Goal: Information Seeking & Learning: Learn about a topic

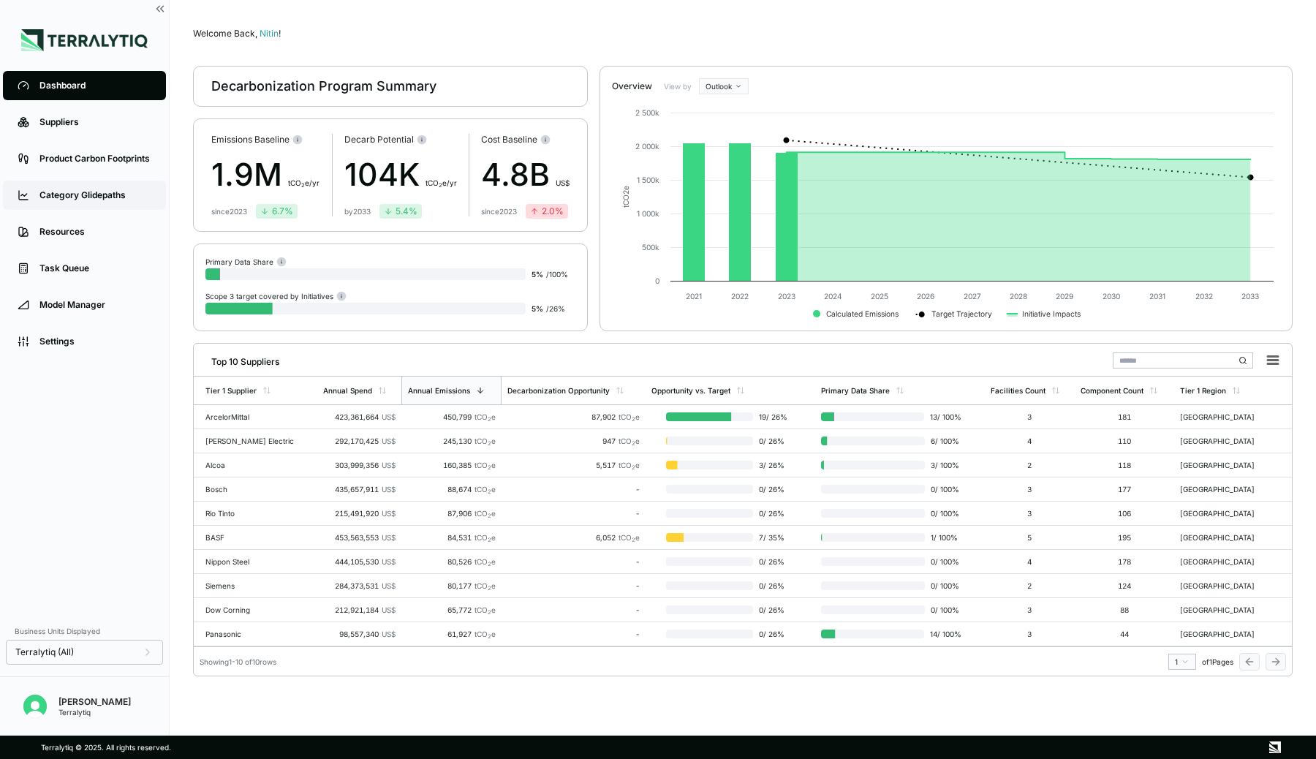
click at [89, 205] on link "Category Glidepaths" at bounding box center [84, 195] width 163 height 29
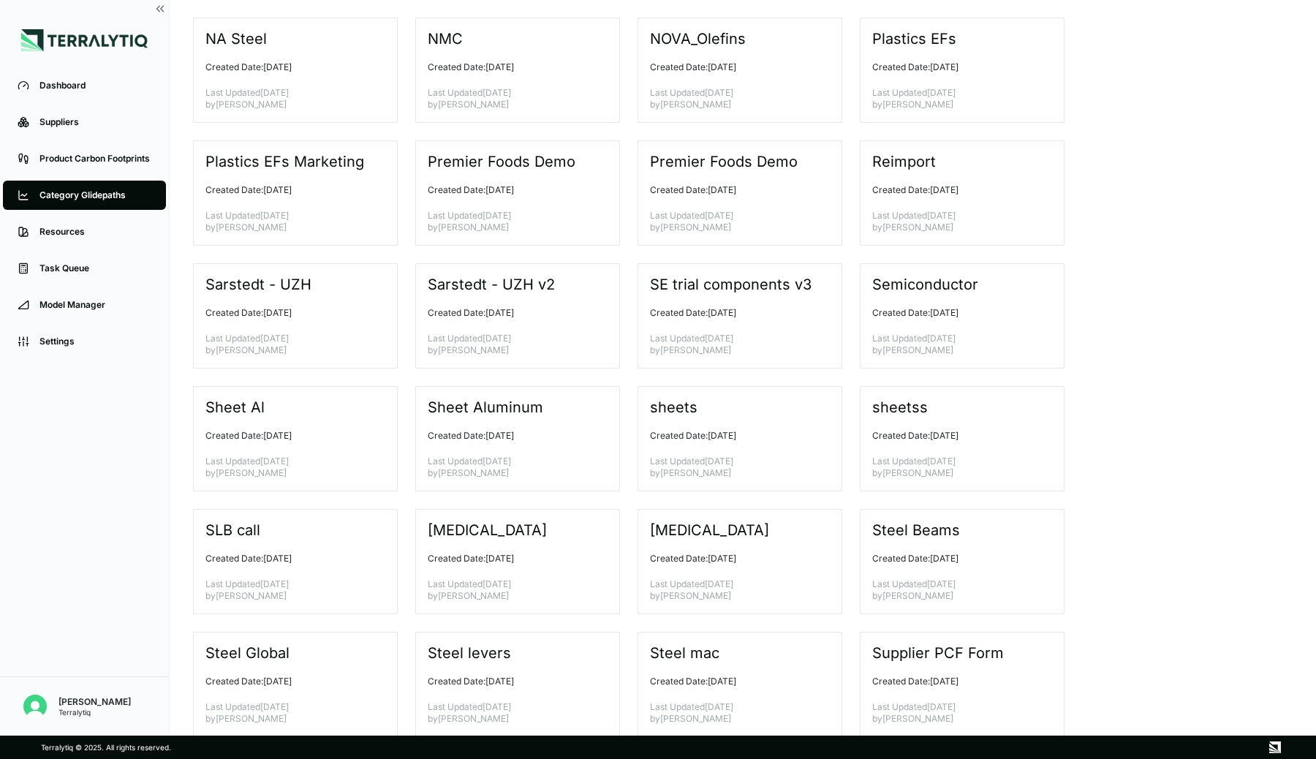
scroll to position [2170, 0]
click at [538, 322] on div "Sarstedt - UZH v2 Created Date: [DATE] Last Updated [DATE] by [PERSON_NAME]" at bounding box center [517, 317] width 205 height 105
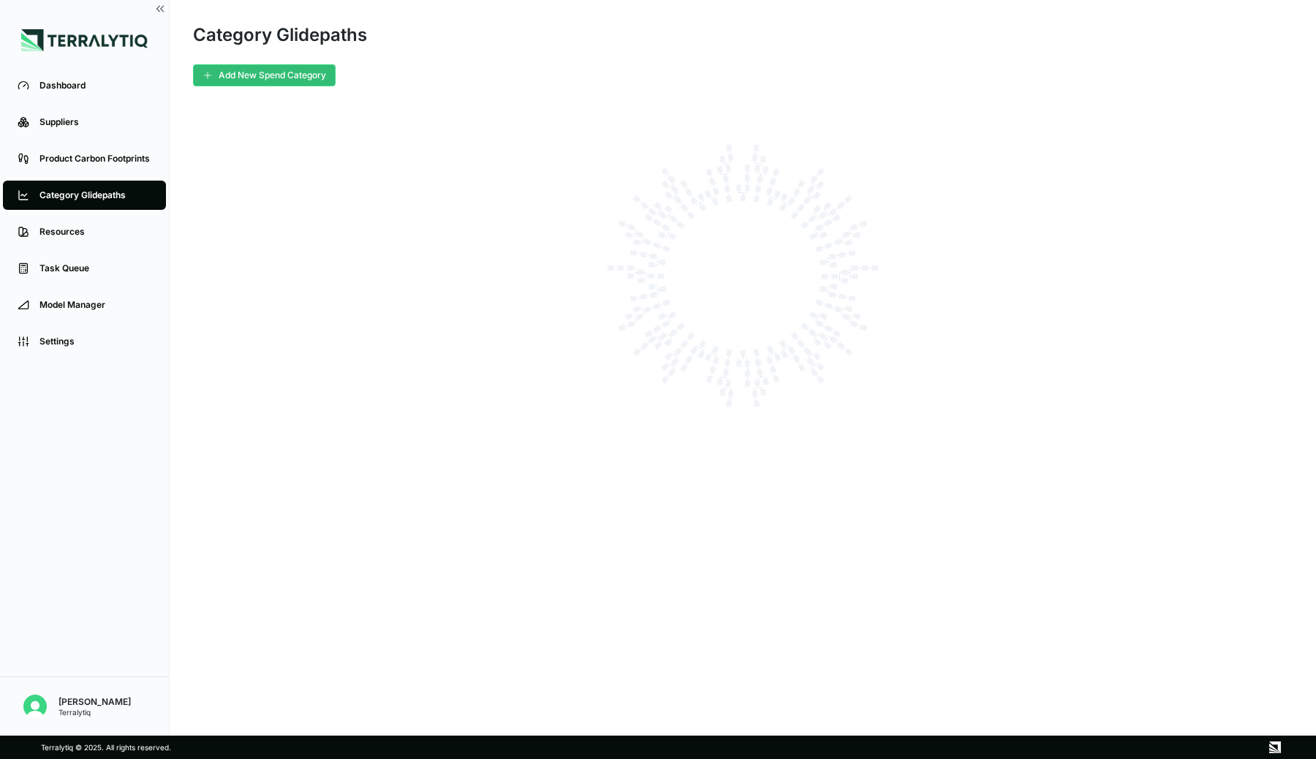
scroll to position [0, 0]
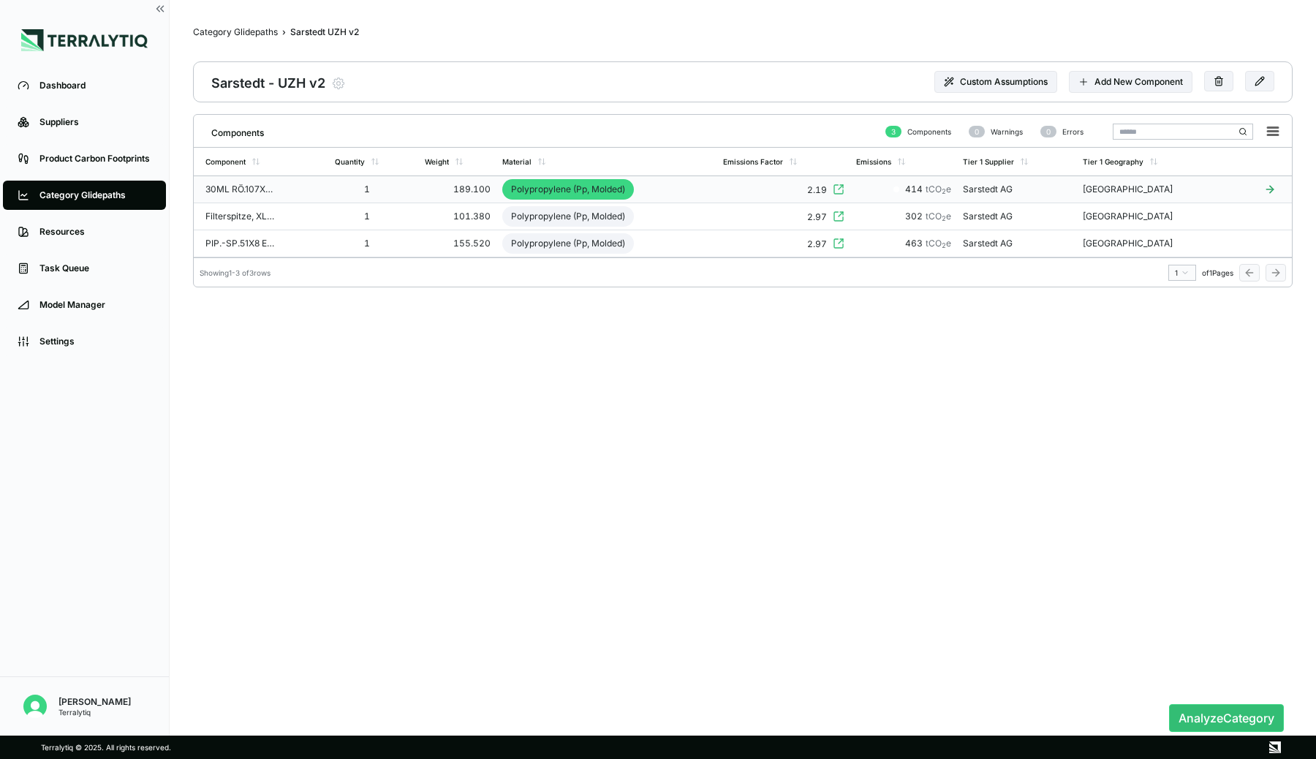
click at [291, 189] on td "30ML RÖ.107X25 GFS K D VG125" at bounding box center [261, 189] width 135 height 27
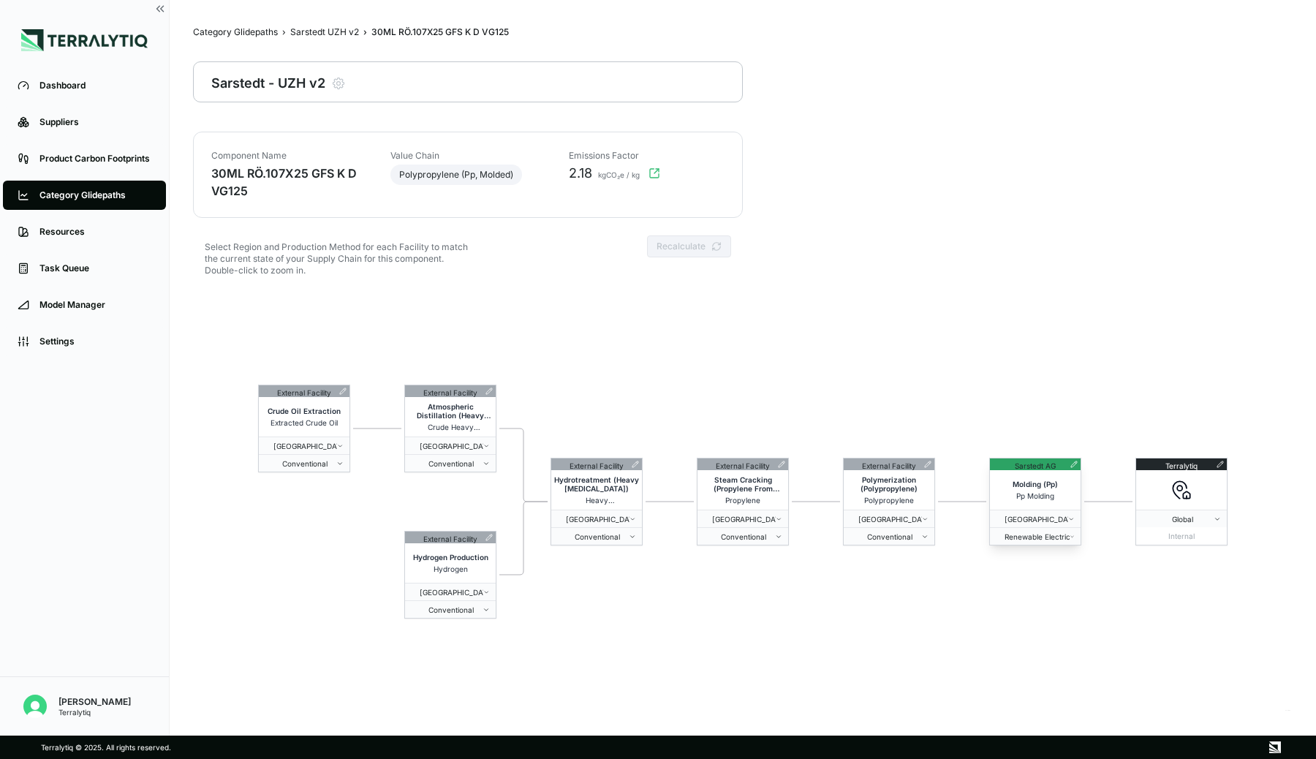
click at [1073, 465] on icon at bounding box center [1074, 464] width 6 height 6
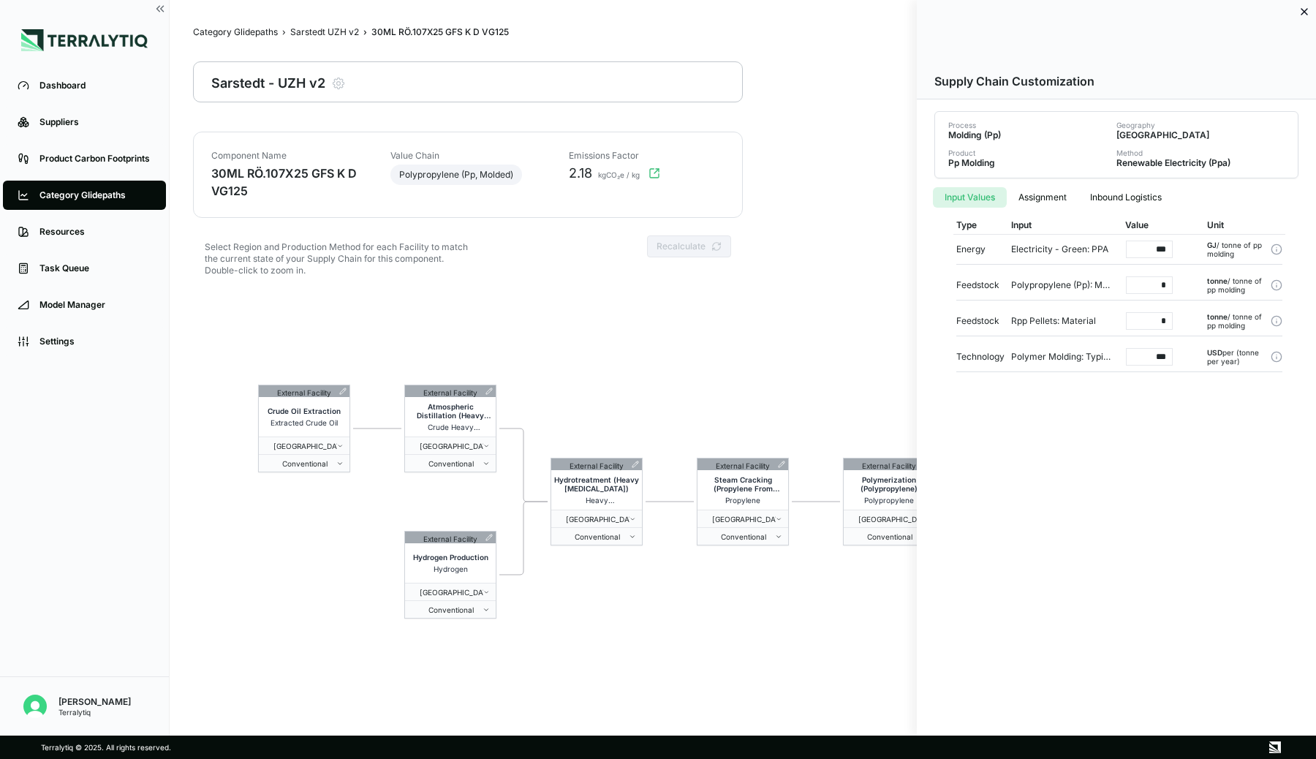
click at [764, 614] on div at bounding box center [658, 379] width 1316 height 759
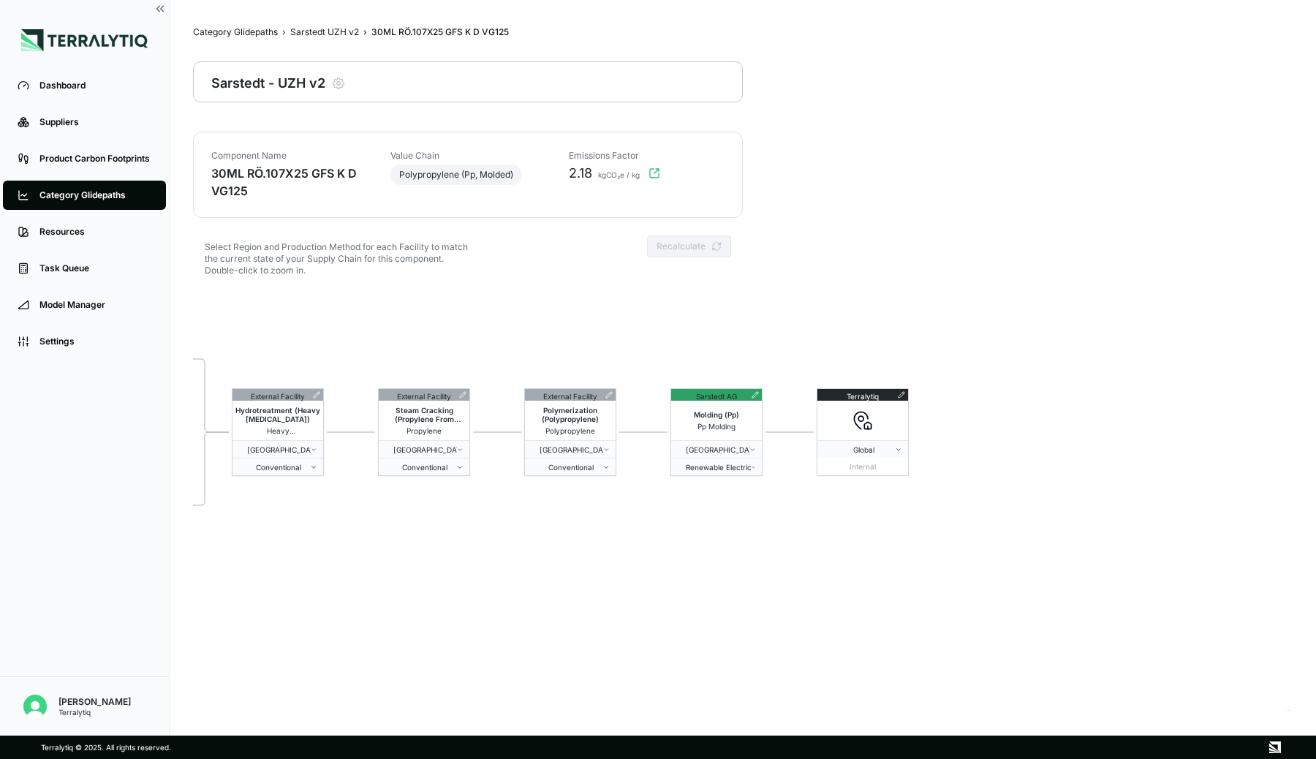
drag, startPoint x: 905, startPoint y: 391, endPoint x: 588, endPoint y: 322, distance: 324.8
click at [588, 322] on div "External Facility Crude Oil Extraction Extracted Crude Oil Germany Conventional…" at bounding box center [743, 501] width 1100 height 421
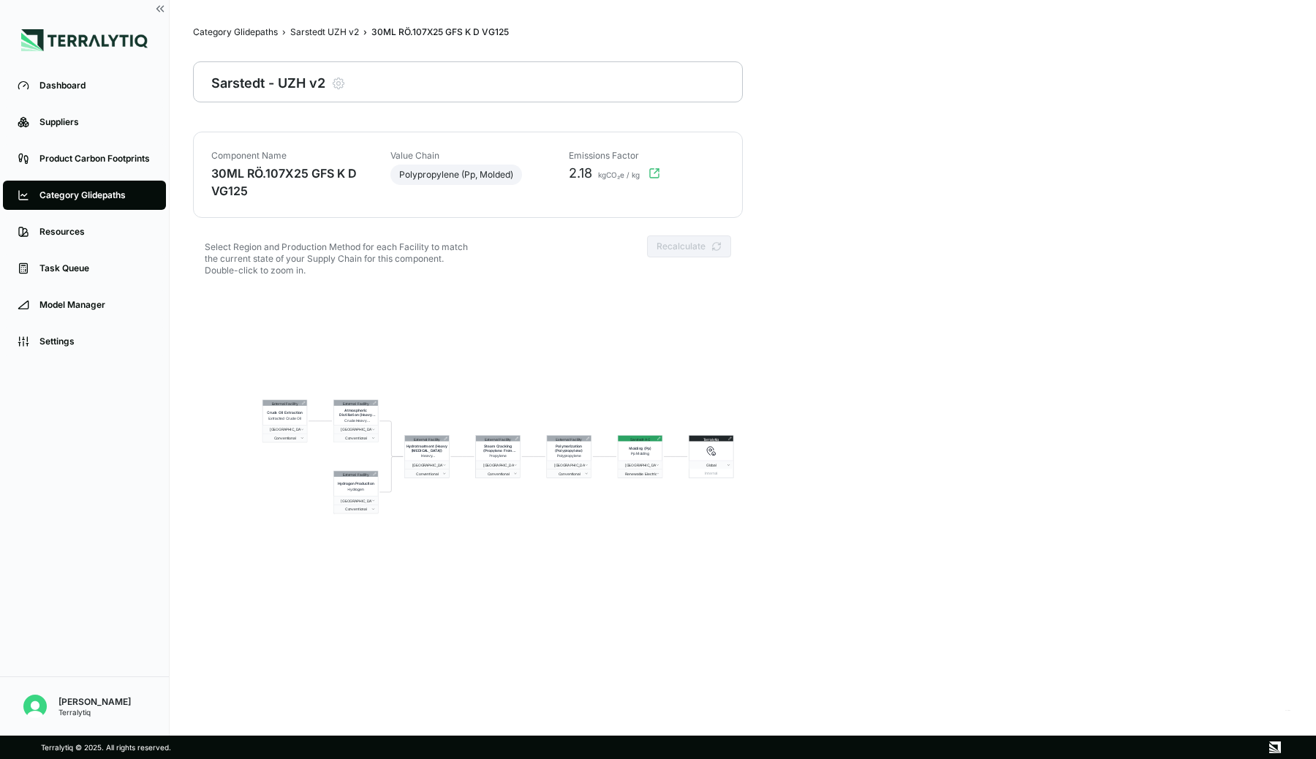
drag, startPoint x: 588, startPoint y: 322, endPoint x: 586, endPoint y: 403, distance: 81.2
click at [586, 403] on div "External Facility Crude Oil Extraction Extracted Crude Oil Germany Conventional…" at bounding box center [743, 501] width 1100 height 421
click at [669, 439] on icon at bounding box center [668, 438] width 4 height 4
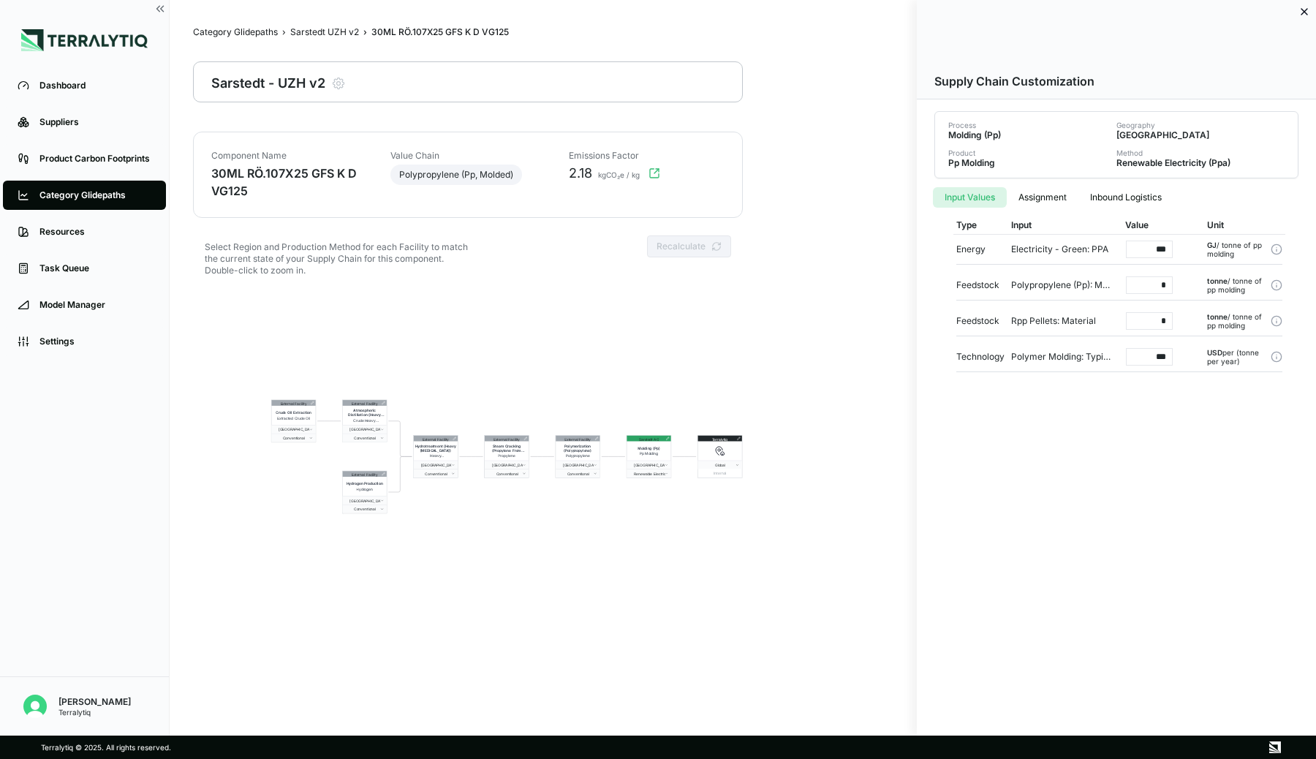
click at [678, 375] on div at bounding box center [658, 379] width 1316 height 759
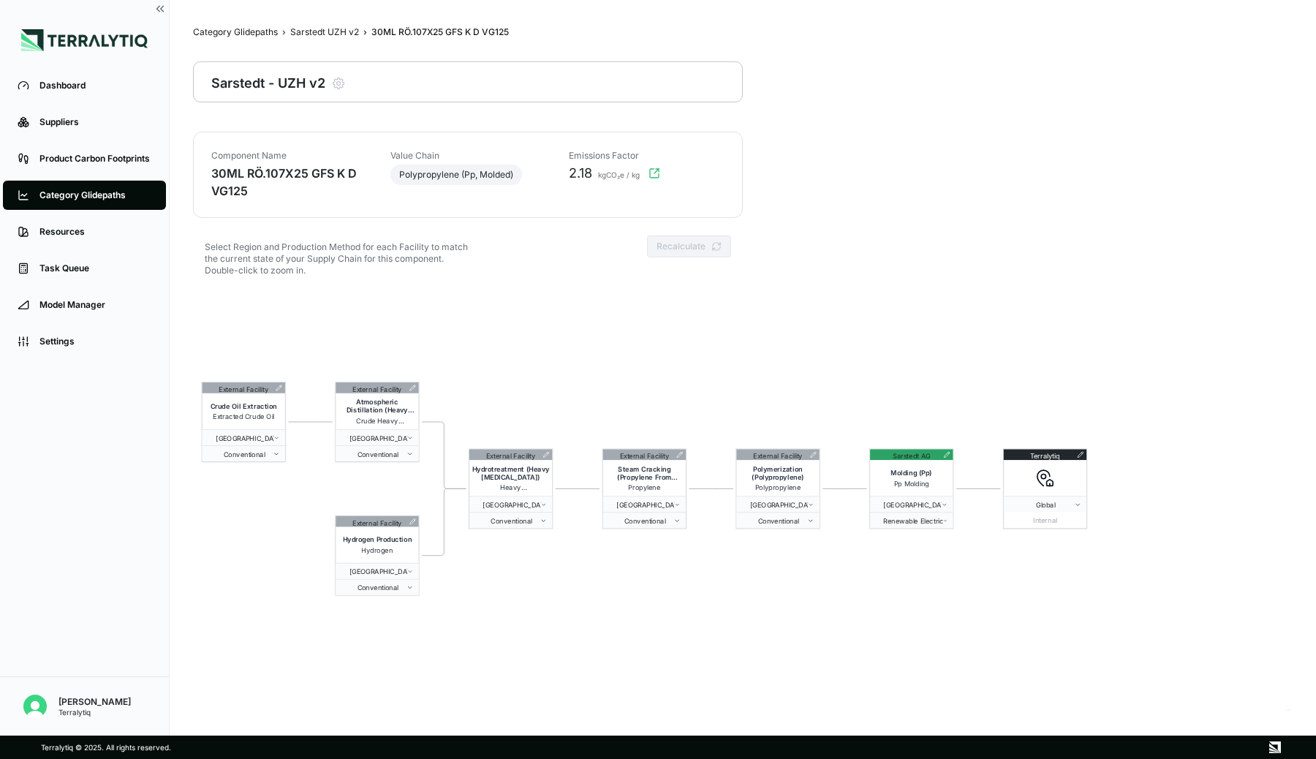
drag, startPoint x: 590, startPoint y: 395, endPoint x: 879, endPoint y: 355, distance: 291.5
click at [879, 355] on div "External Facility Crude Oil Extraction Extracted Crude Oil Germany Conventional…" at bounding box center [743, 501] width 1100 height 421
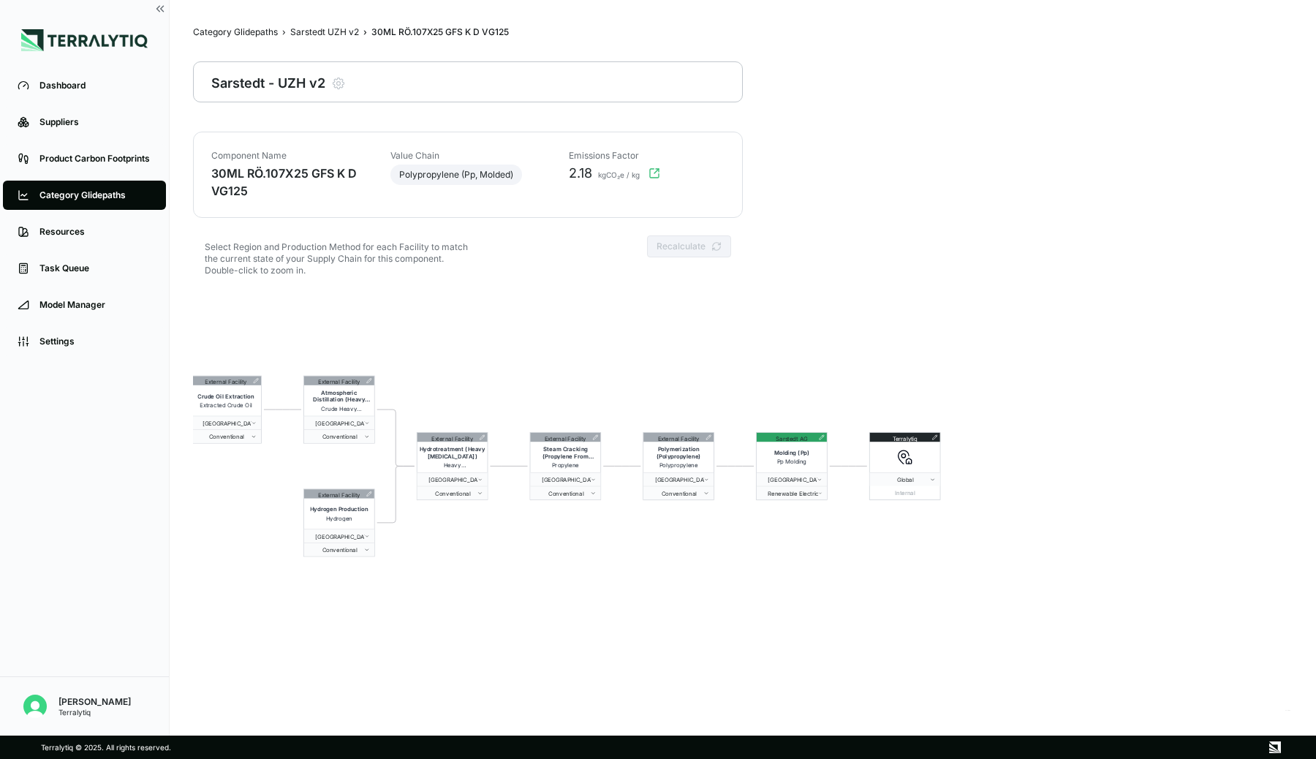
drag, startPoint x: 947, startPoint y: 373, endPoint x: 833, endPoint y: 370, distance: 114.1
click at [833, 370] on div "External Facility Crude Oil Extraction Extracted Crude Oil Germany Conventional…" at bounding box center [743, 501] width 1100 height 421
click at [820, 435] on icon at bounding box center [823, 437] width 6 height 6
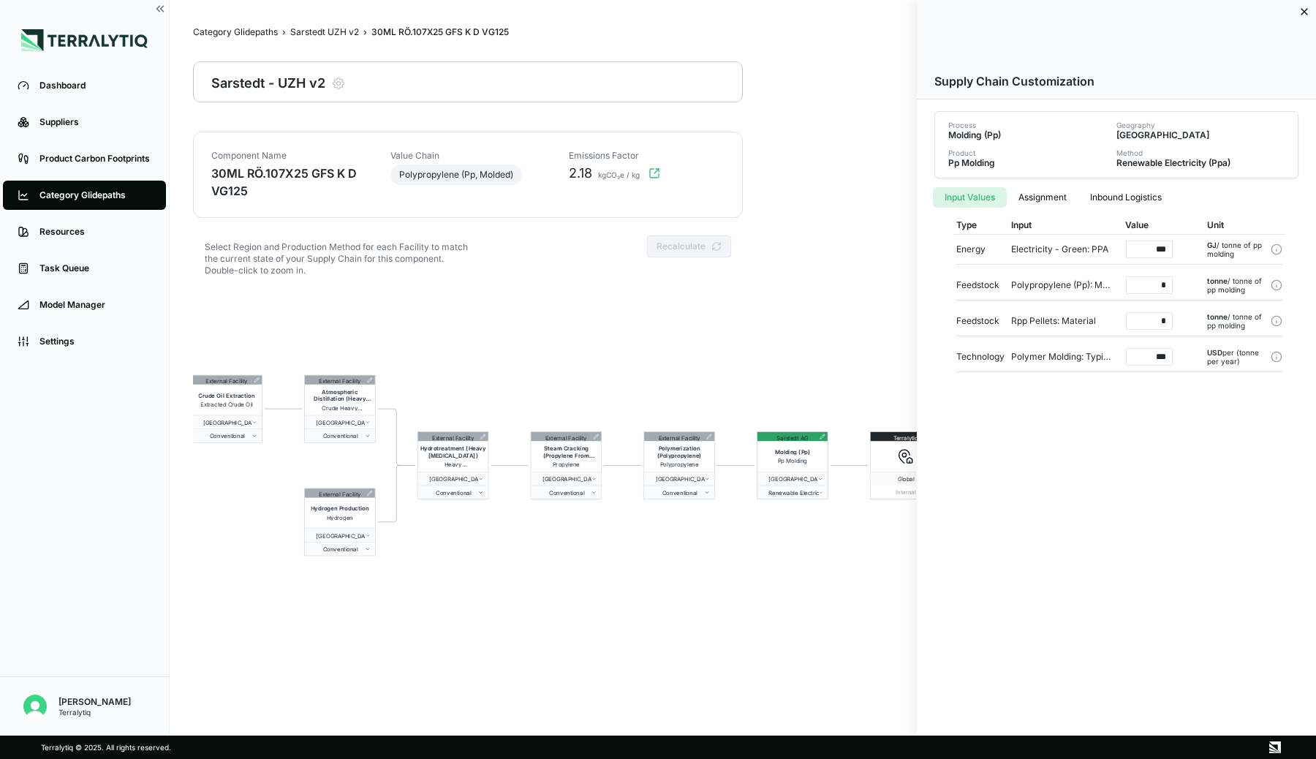
click at [616, 328] on div at bounding box center [658, 379] width 1316 height 759
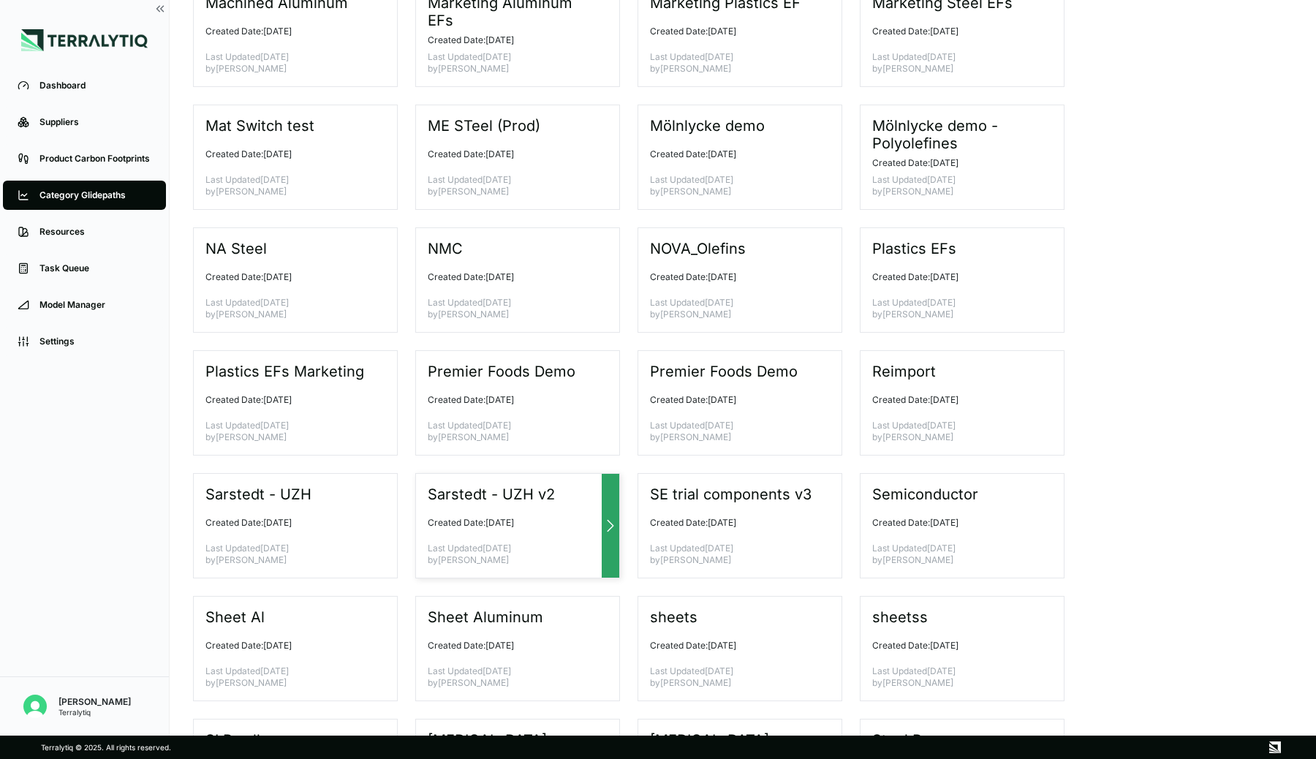
click at [511, 507] on div "Sarstedt - UZH v2 Created Date: [DATE] Last Updated [DATE] by [PERSON_NAME]" at bounding box center [517, 525] width 205 height 105
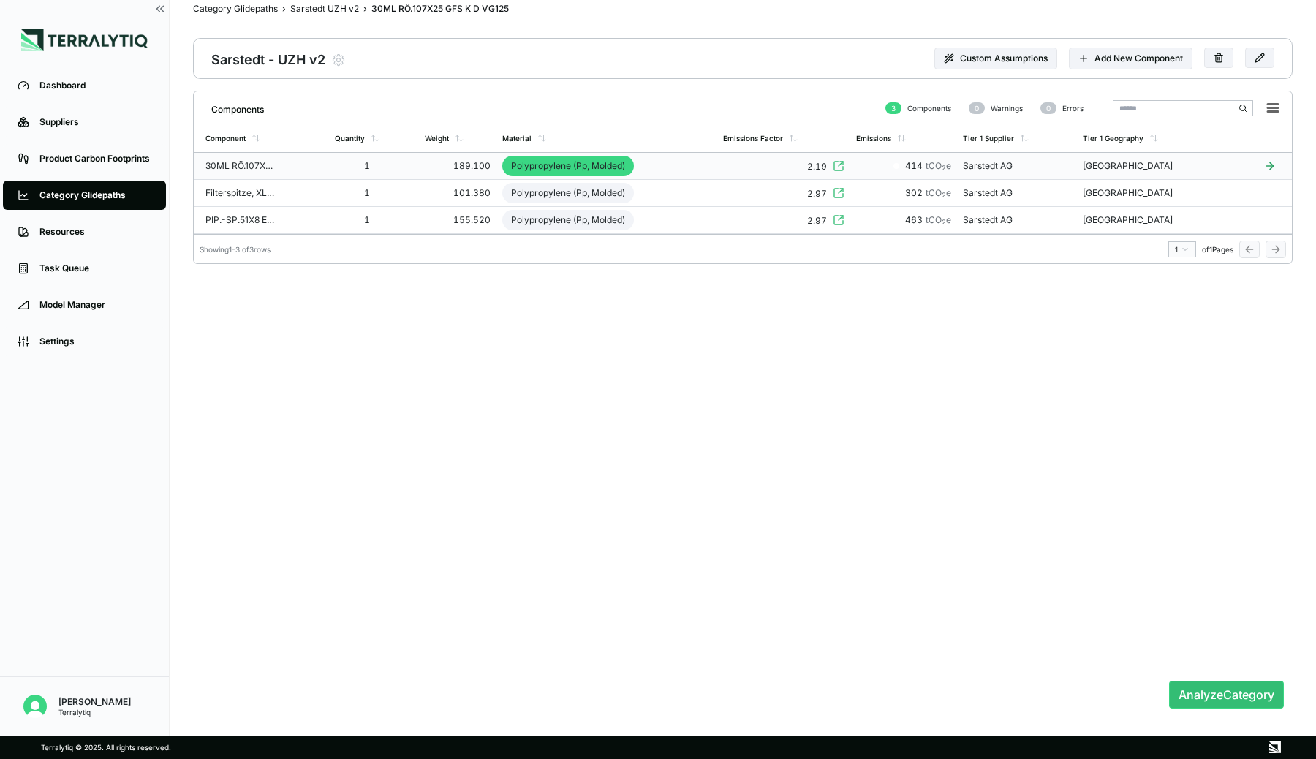
click at [717, 170] on td "Polypropylene (Pp, Molded)" at bounding box center [606, 166] width 221 height 27
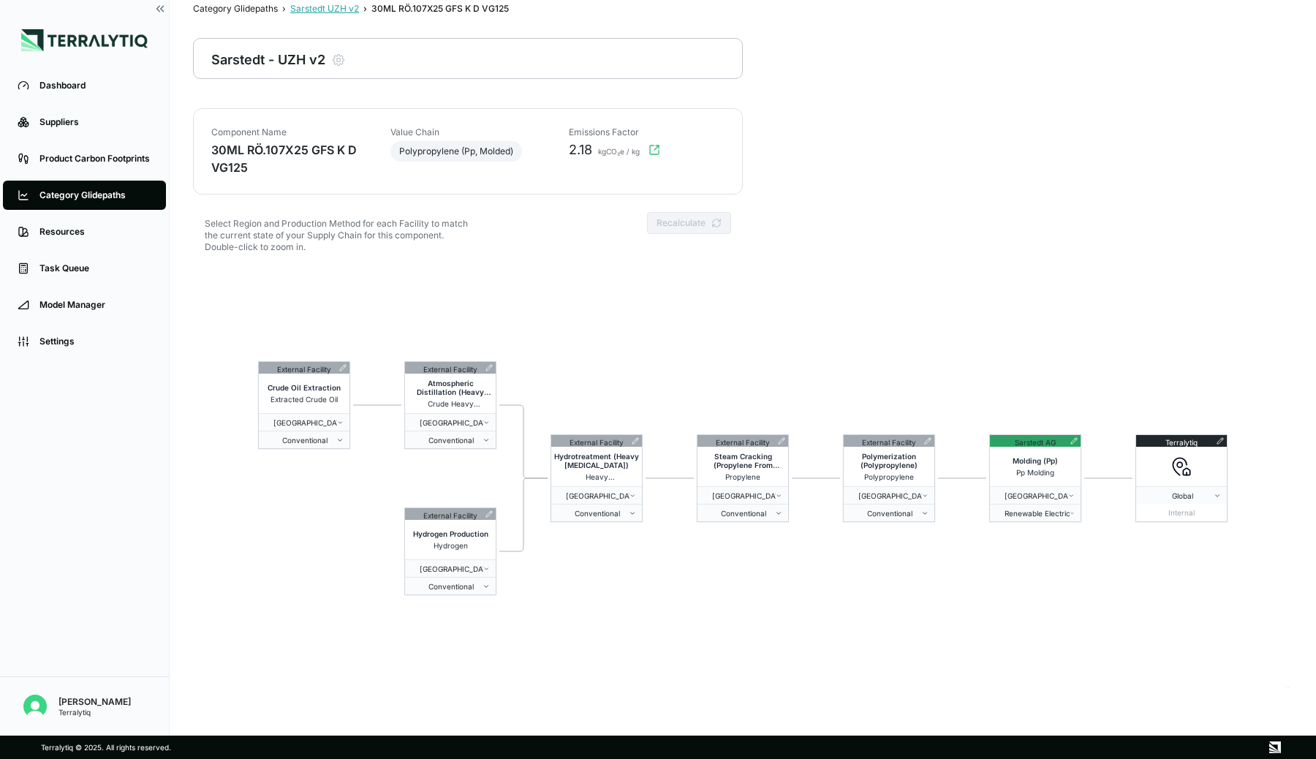
click at [307, 7] on div "Sarstedt UZH v2" at bounding box center [324, 9] width 69 height 12
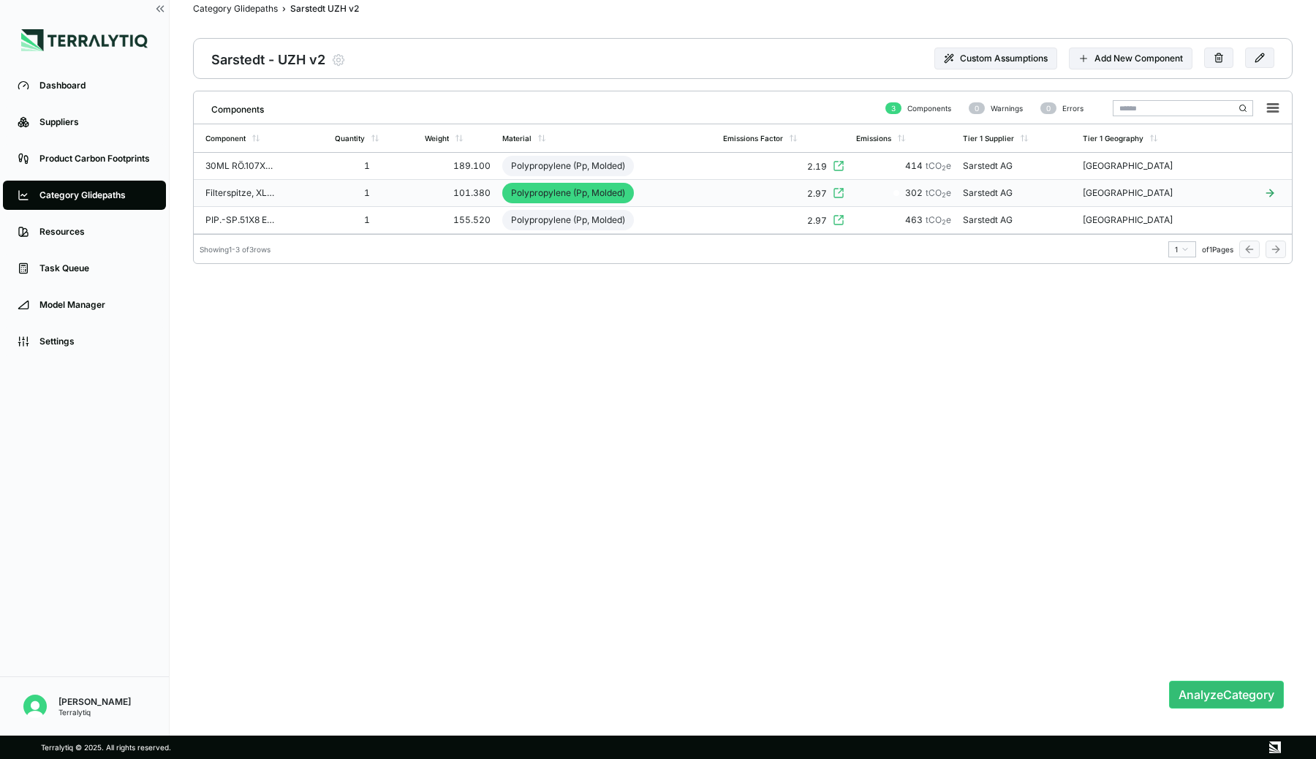
click at [663, 191] on td "Polypropylene (Pp, Molded)" at bounding box center [606, 193] width 221 height 27
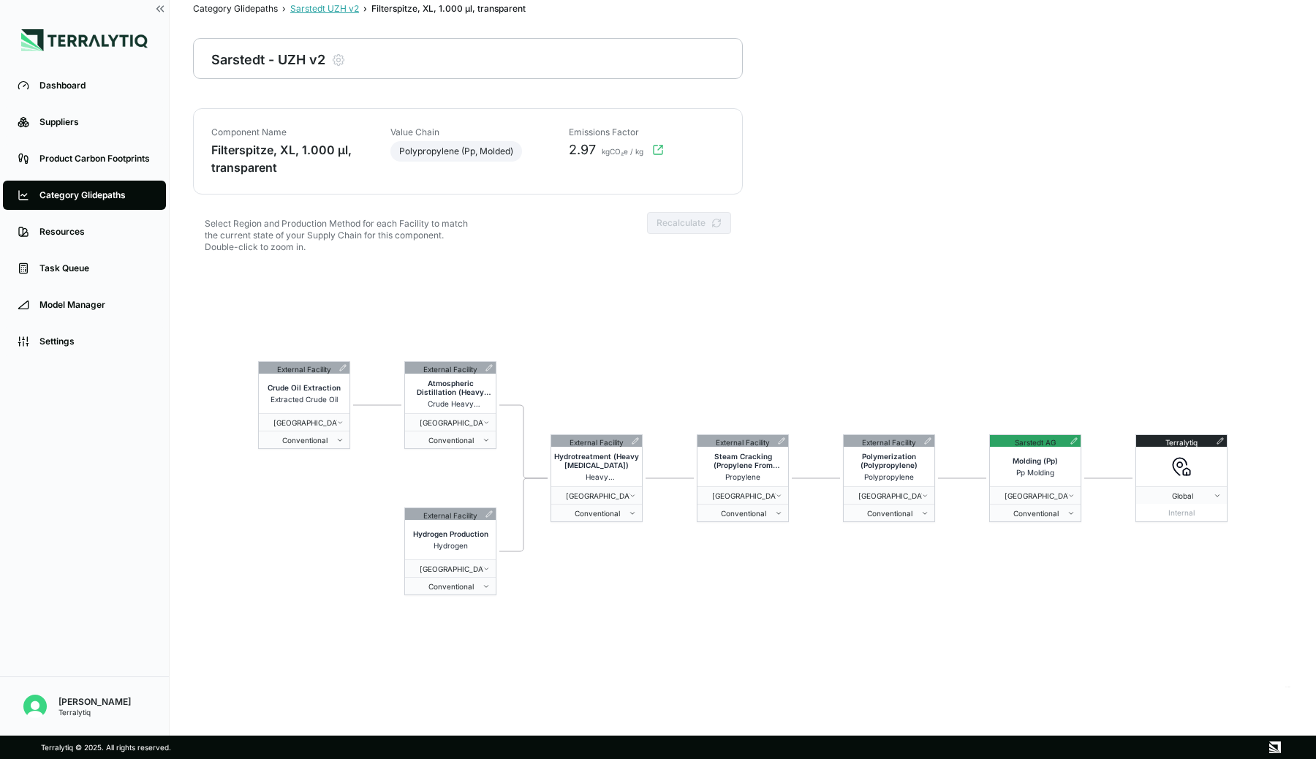
click at [347, 10] on div "Sarstedt UZH v2" at bounding box center [324, 9] width 69 height 12
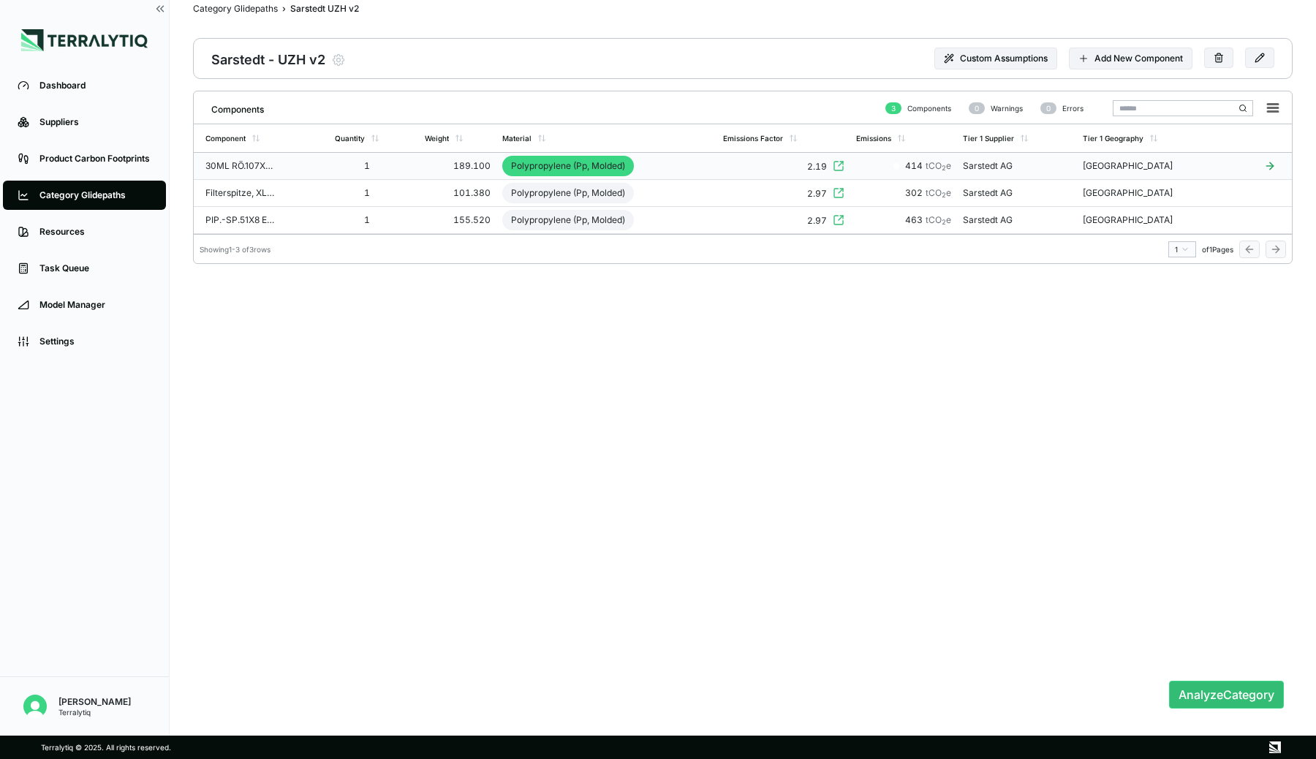
click at [684, 164] on td "Polypropylene (Pp, Molded)" at bounding box center [606, 166] width 221 height 27
